Goal: Task Accomplishment & Management: Manage account settings

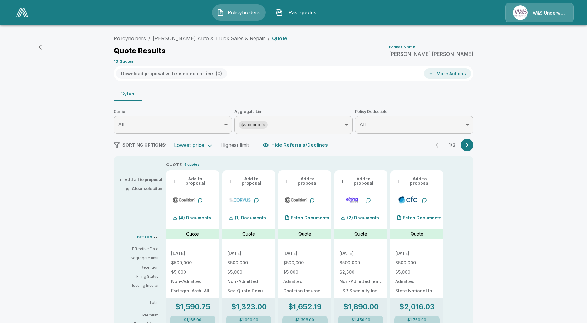
drag, startPoint x: 0, startPoint y: 0, endPoint x: 230, endPoint y: 12, distance: 230.8
click at [230, 12] on span "Policyholders" at bounding box center [244, 12] width 34 height 7
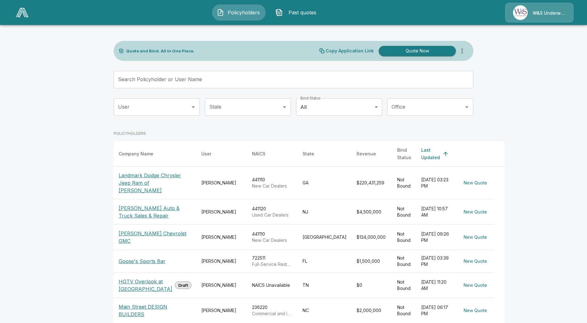
click at [149, 176] on p "Landmark Dodge Chrysler Jeep Ram of Morrow" at bounding box center [155, 183] width 73 height 22
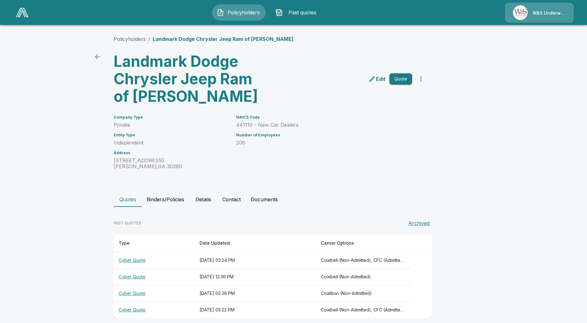
click at [96, 182] on main "Policyholders / Landmark Dodge Chrysler Jeep Ram of Morrow Landmark Dodge Chrys…" at bounding box center [293, 165] width 587 height 330
click at [24, 14] on img at bounding box center [22, 12] width 12 height 9
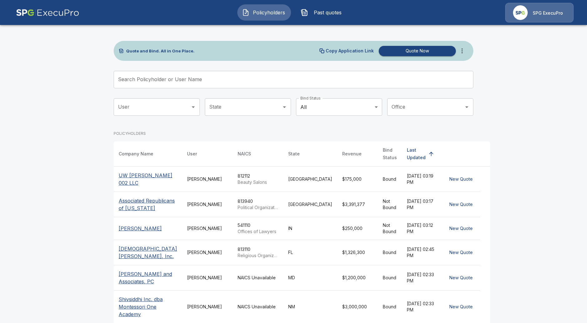
click at [319, 10] on span "Past quotes" at bounding box center [328, 12] width 34 height 7
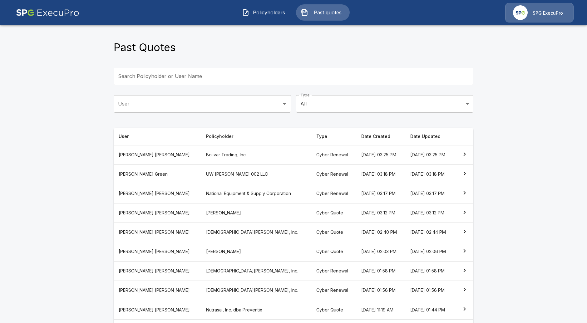
click at [32, 180] on main "Past Quotes Search Policyholder or User Name Search Policyholder or User Name U…" at bounding box center [293, 183] width 587 height 366
click at [58, 15] on img at bounding box center [47, 13] width 63 height 20
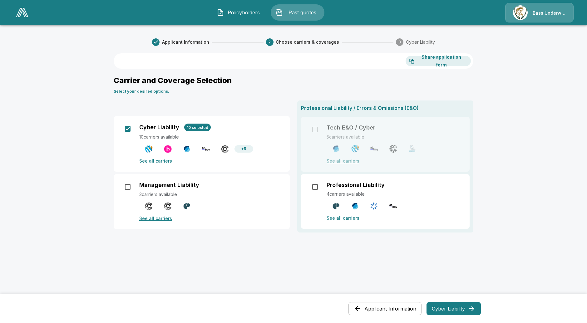
click at [79, 180] on main "Applicant Information 2 Choose carriers & coverages 3 Cyber Liability Share app…" at bounding box center [293, 211] width 587 height 423
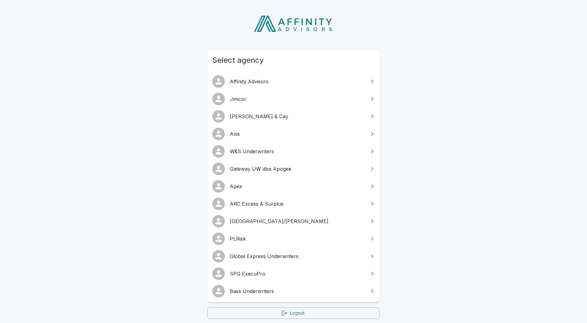
scroll to position [35, 0]
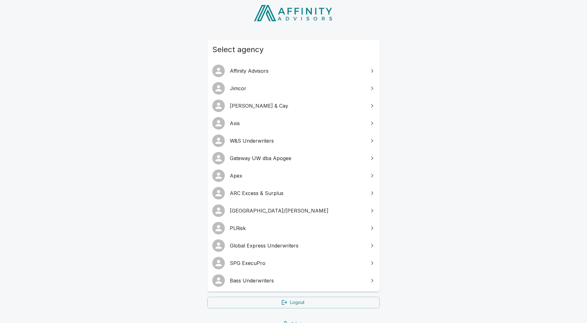
click at [251, 279] on span "Bass Underwriters" at bounding box center [297, 280] width 135 height 7
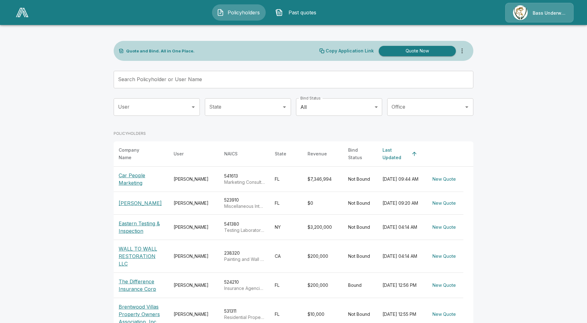
click at [300, 7] on button "Past quotes" at bounding box center [298, 12] width 54 height 16
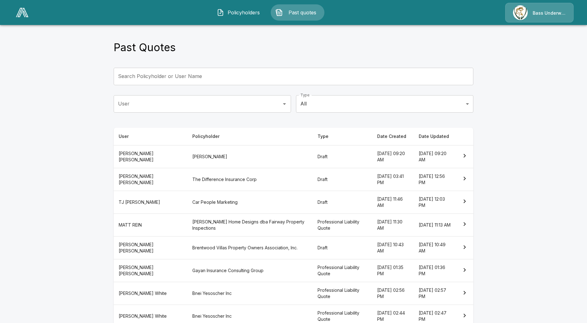
click at [254, 183] on th "The Difference Insurance Corp" at bounding box center [249, 179] width 125 height 23
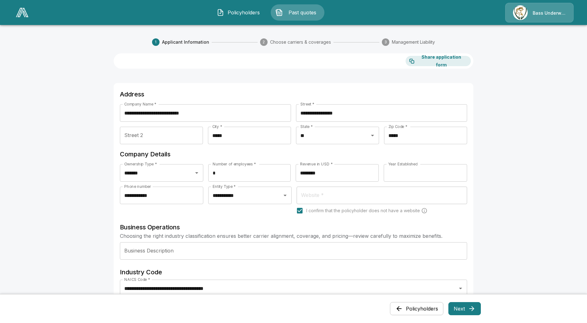
click at [473, 307] on icon "button" at bounding box center [471, 308] width 7 height 7
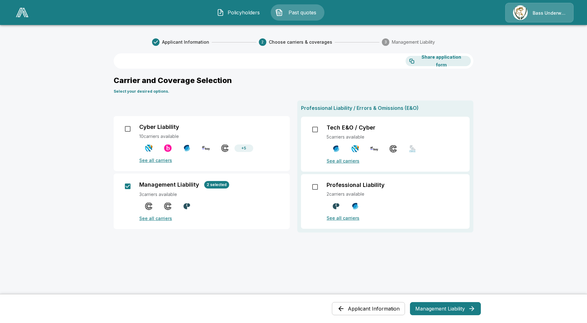
click at [344, 219] on p "See all carriers" at bounding box center [395, 218] width 136 height 7
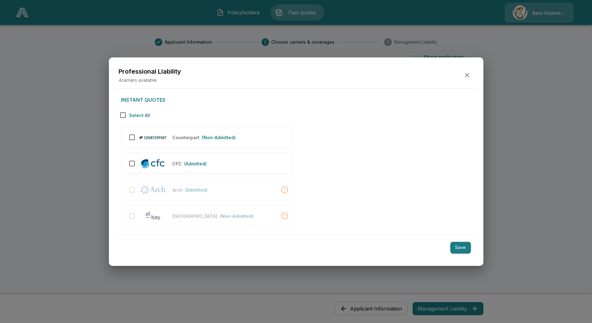
click at [467, 73] on icon "button" at bounding box center [467, 75] width 7 height 7
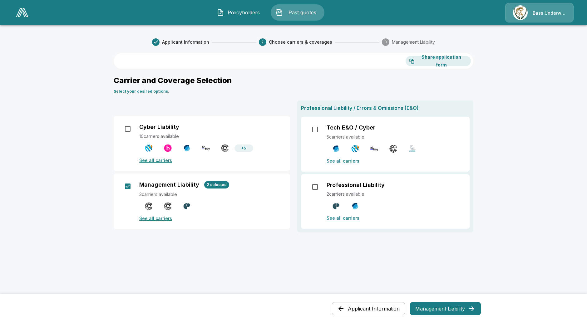
click at [166, 216] on p "See all carriers" at bounding box center [210, 218] width 143 height 7
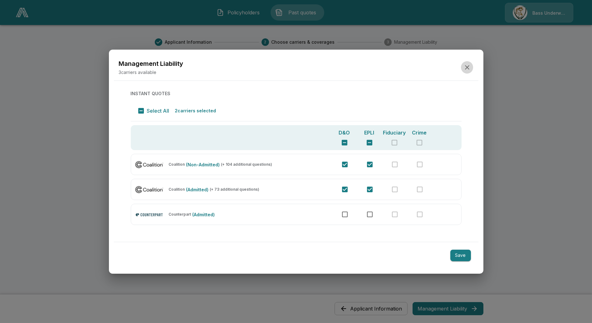
click at [467, 66] on icon "button" at bounding box center [467, 67] width 7 height 7
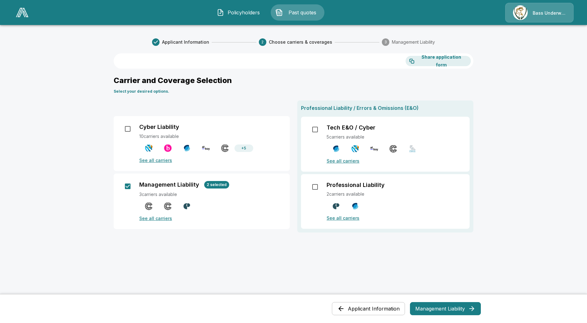
click at [58, 61] on main "Applicant Information 2 Choose carriers & coverages 3 Management Liability Shar…" at bounding box center [293, 211] width 587 height 423
click at [22, 11] on img at bounding box center [22, 12] width 12 height 9
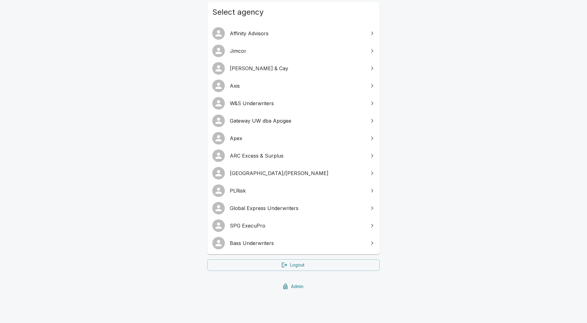
scroll to position [73, 0]
click at [294, 285] on link "Admin" at bounding box center [293, 286] width 172 height 12
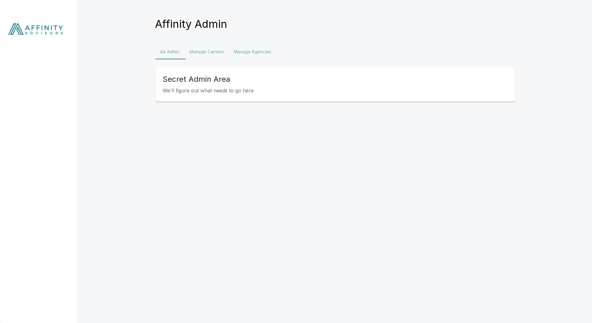
click at [243, 53] on button "Manage Agencies" at bounding box center [252, 51] width 47 height 15
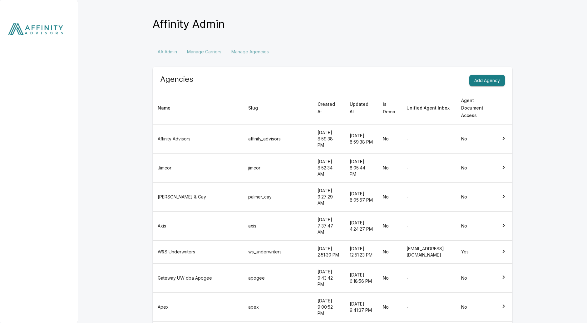
click at [213, 53] on button "Manage Carriers" at bounding box center [204, 51] width 44 height 15
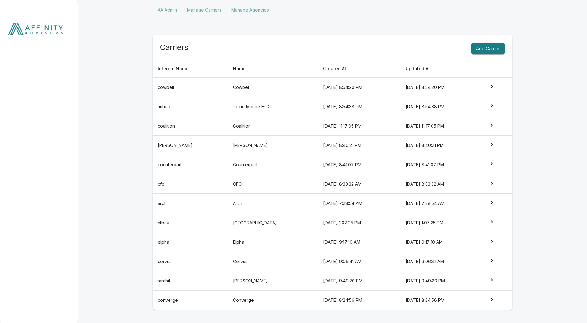
scroll to position [46, 0]
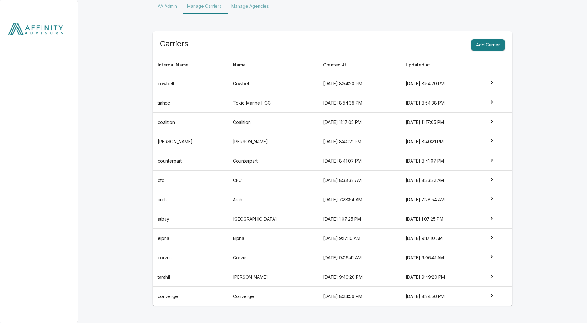
click at [180, 269] on td "tarahill" at bounding box center [190, 277] width 75 height 19
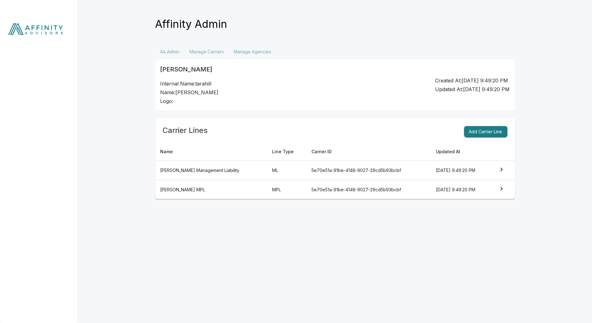
click at [461, 168] on td "[DATE] 9:49:20 PM" at bounding box center [463, 170] width 62 height 19
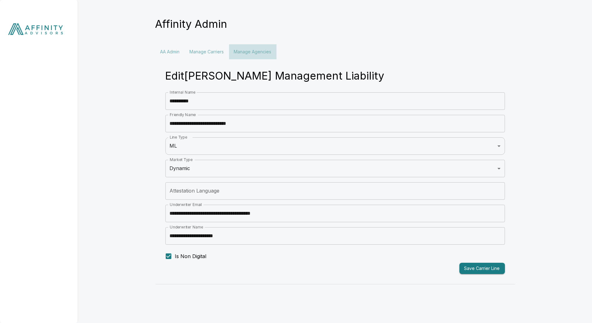
click at [258, 49] on button "Manage Agencies" at bounding box center [252, 51] width 47 height 15
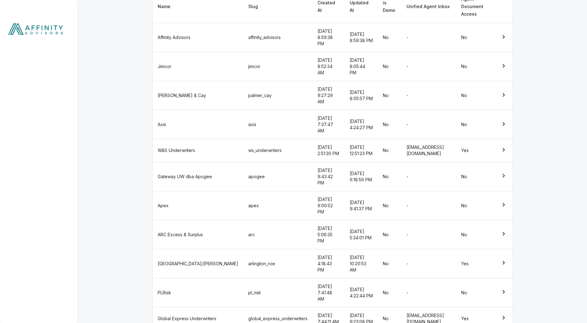
scroll to position [104, 0]
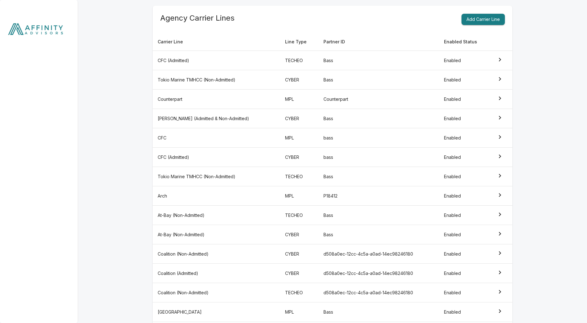
scroll to position [139, 0]
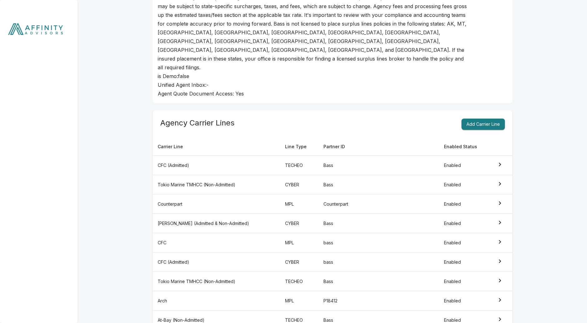
click at [490, 119] on button "Add Carrier Line" at bounding box center [483, 125] width 43 height 12
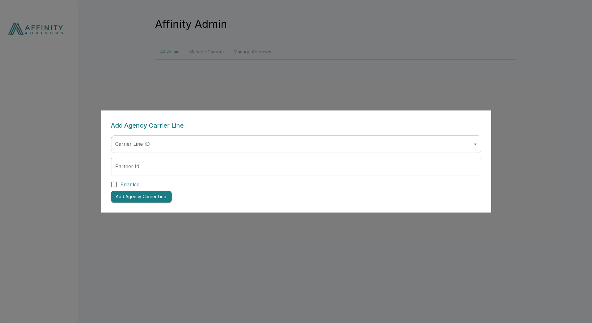
click at [187, 67] on body "Affinity Admin AA Admin Manage Carriers Manage Agencies Add Agency Carrier Line…" at bounding box center [296, 33] width 592 height 67
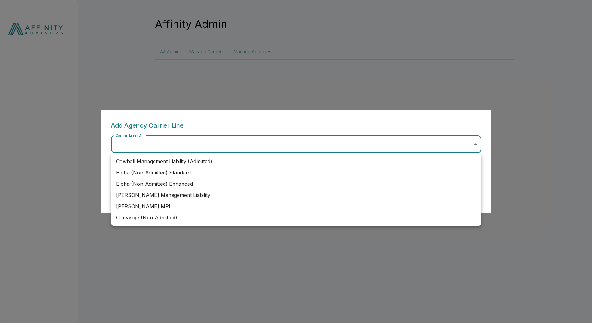
click at [162, 205] on li "Tara Hill MPL" at bounding box center [296, 206] width 370 height 11
type input "**********"
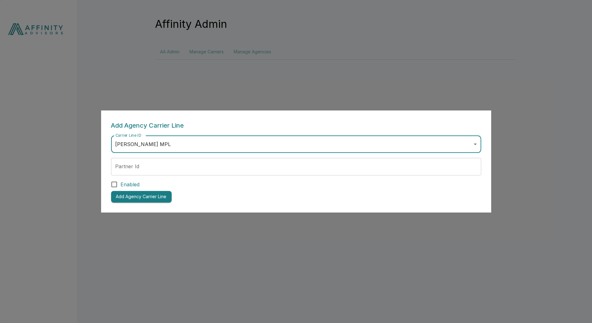
click at [456, 77] on div at bounding box center [296, 161] width 592 height 323
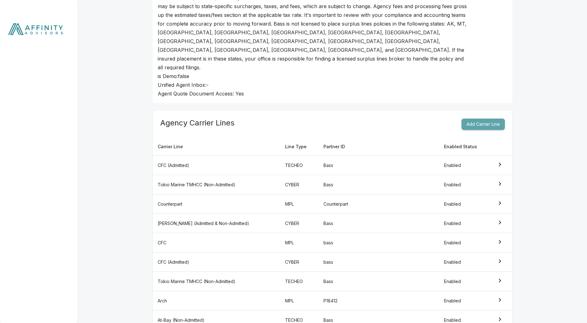
click at [484, 119] on button "Add Carrier Line" at bounding box center [483, 125] width 43 height 12
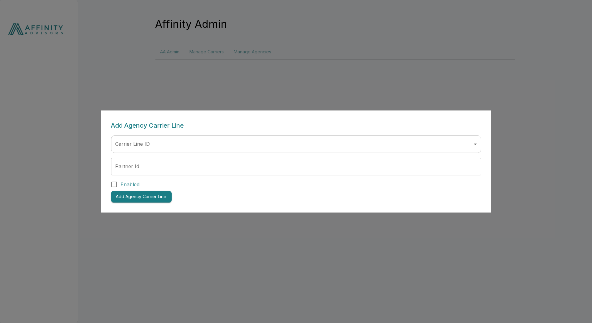
click at [224, 67] on body "Affinity Admin AA Admin Manage Carriers Manage Agencies Add Agency Carrier Line…" at bounding box center [296, 33] width 592 height 67
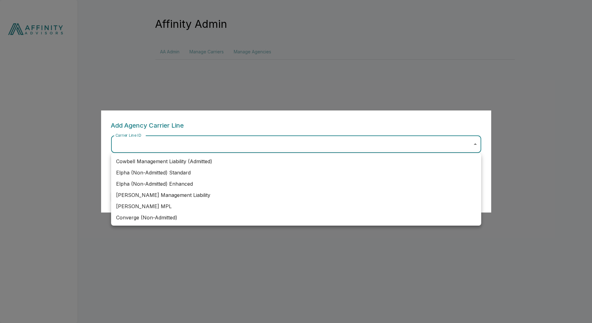
click at [184, 196] on li "Tara Hill Management Liability" at bounding box center [296, 195] width 370 height 11
type input "**********"
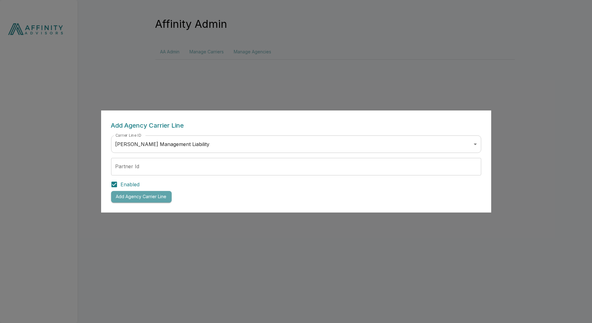
click at [133, 200] on button "Add Agency Carrier Line" at bounding box center [141, 197] width 61 height 12
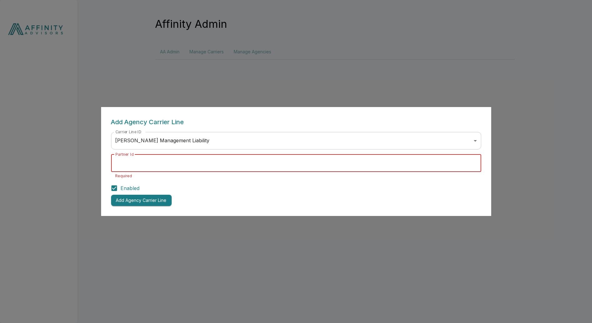
click at [148, 165] on input "Partner Id" at bounding box center [296, 163] width 370 height 17
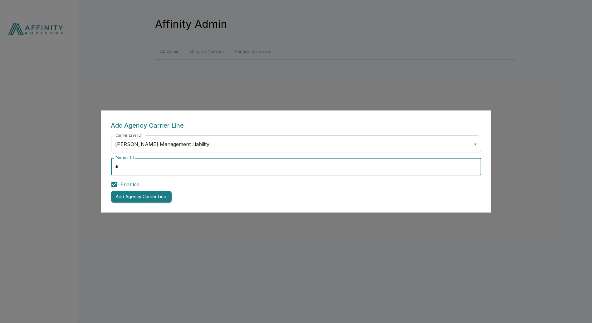
type input "*"
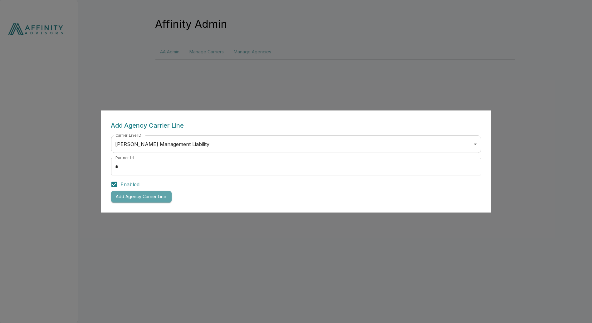
click at [139, 199] on button "Add Agency Carrier Line" at bounding box center [141, 197] width 61 height 12
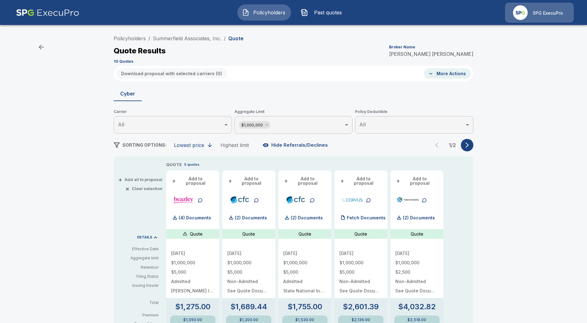
scroll to position [69, 0]
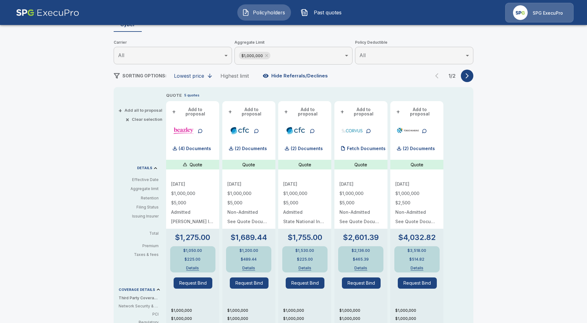
click at [39, 158] on div "Policyholders / Summerfield Associates, Inc. / Quote Quote Results Broker Name …" at bounding box center [293, 245] width 587 height 571
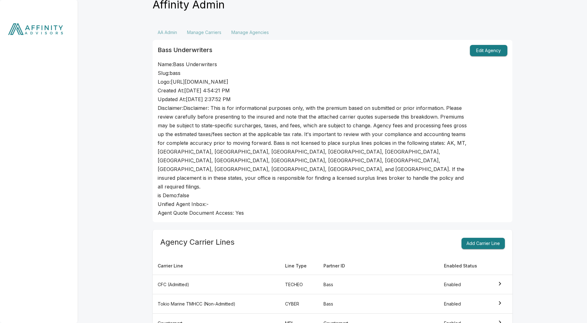
scroll to position [19, 0]
click at [484, 238] on button "Add Carrier Line" at bounding box center [483, 244] width 43 height 12
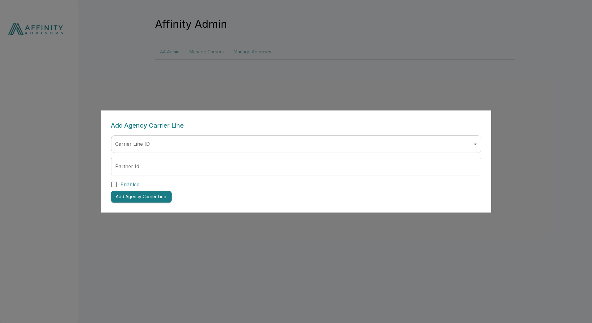
click at [191, 67] on body "Affinity Admin AA Admin Manage Carriers Manage Agencies Add Agency Carrier Line…" at bounding box center [296, 33] width 592 height 67
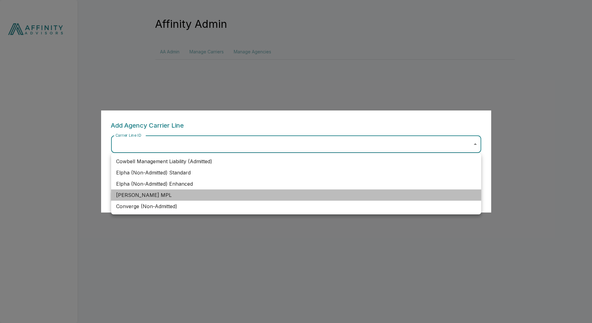
click at [181, 198] on li "[PERSON_NAME] MPL" at bounding box center [296, 195] width 370 height 11
type input "**********"
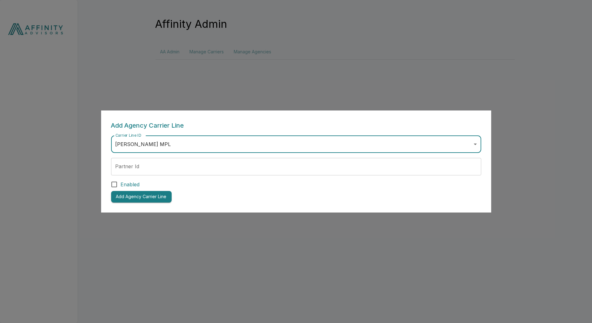
click at [159, 168] on input "Partner Id" at bounding box center [296, 166] width 370 height 17
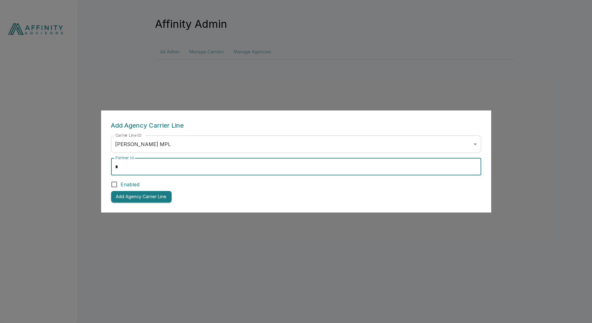
type input "*"
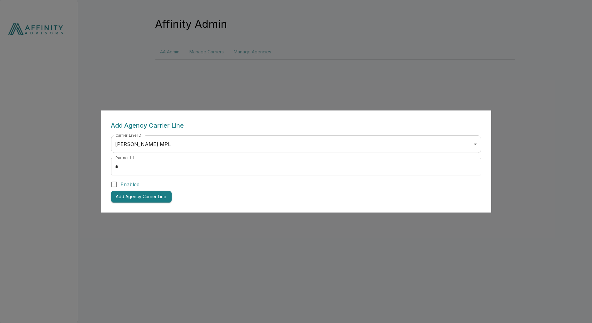
click at [126, 186] on span "Enabled" at bounding box center [130, 184] width 19 height 7
click at [141, 198] on button "Add Agency Carrier Line" at bounding box center [141, 197] width 61 height 12
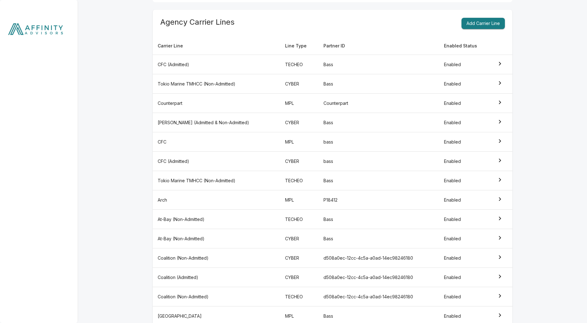
scroll to position [243, 0]
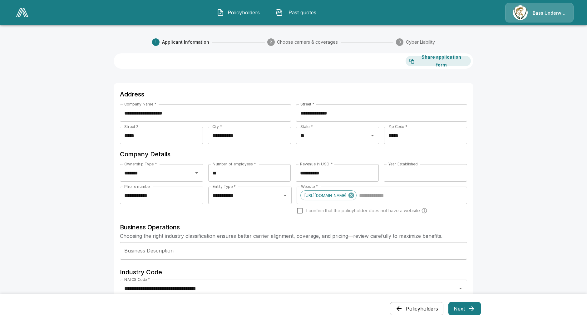
click at [464, 310] on button "Next" at bounding box center [464, 308] width 32 height 13
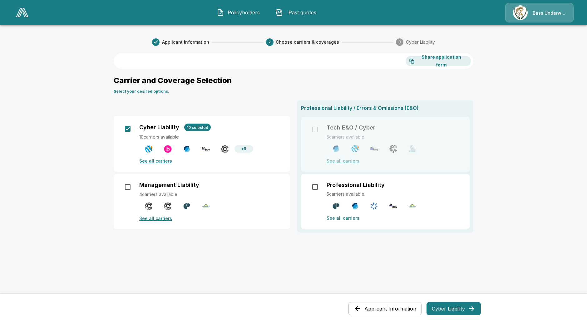
click at [60, 194] on main "Applicant Information 2 Choose carriers & coverages 3 Cyber Liability Share app…" at bounding box center [293, 211] width 587 height 423
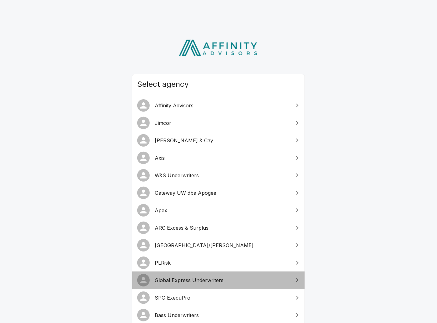
click at [182, 281] on span "Global Express Underwriters" at bounding box center [222, 280] width 135 height 7
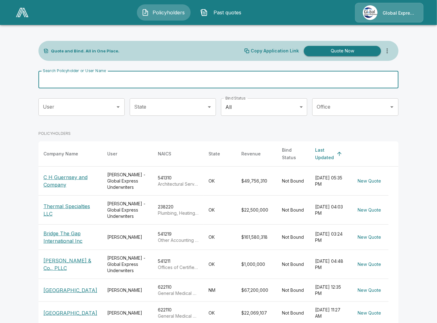
click at [174, 78] on input "Search Policyholder or User Name" at bounding box center [214, 79] width 353 height 17
click at [181, 75] on input "Search Policyholder or User Name" at bounding box center [214, 79] width 353 height 17
click at [154, 81] on input "Search Policyholder or User Name" at bounding box center [214, 79] width 353 height 17
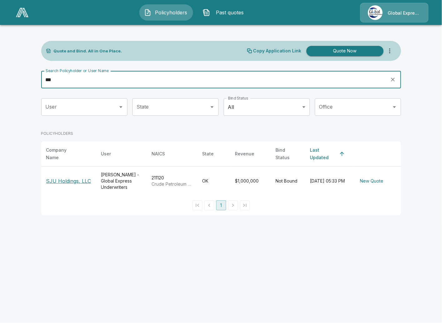
type input "***"
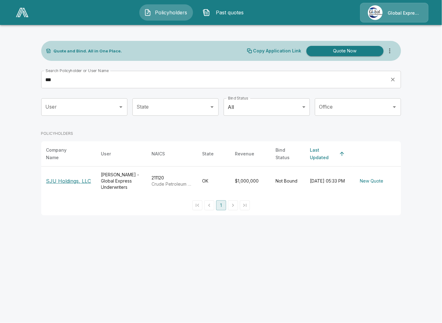
click at [71, 177] on p "SJU Holdings, LLC" at bounding box center [68, 180] width 45 height 7
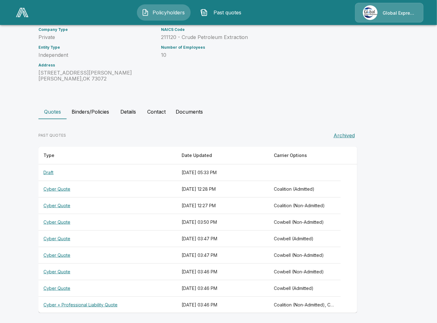
scroll to position [54, 0]
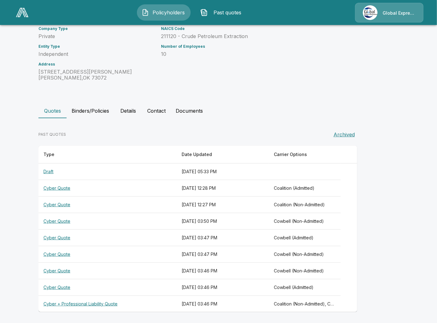
click at [98, 305] on th "Cyber + Professional Liability Quote" at bounding box center [107, 304] width 138 height 17
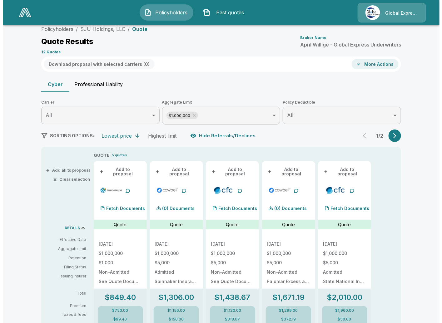
scroll to position [54, 0]
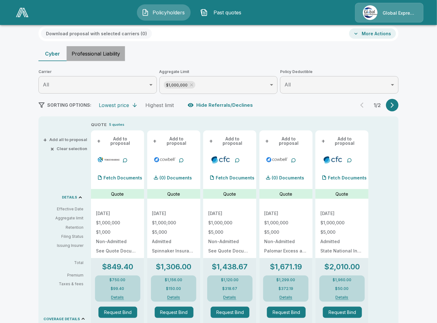
click at [119, 54] on button "Professional Liability" at bounding box center [96, 53] width 58 height 15
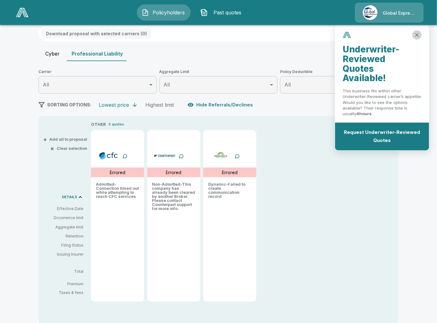
click at [416, 32] on icon "close" at bounding box center [416, 35] width 6 height 6
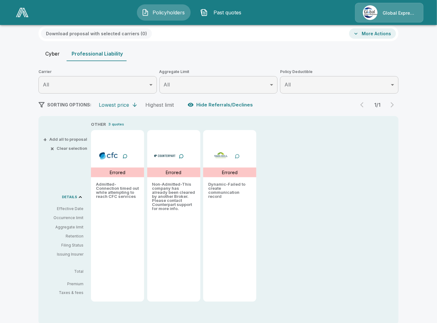
click at [238, 158] on div at bounding box center [236, 156] width 5 height 5
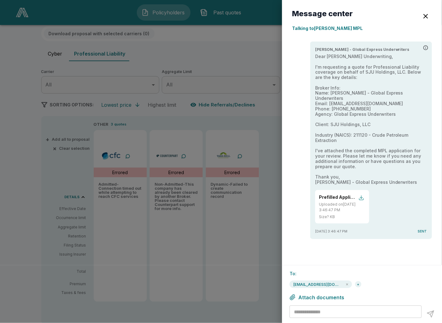
click at [361, 195] on div "button" at bounding box center [361, 198] width 6 height 6
